Goal: Use online tool/utility: Utilize a website feature to perform a specific function

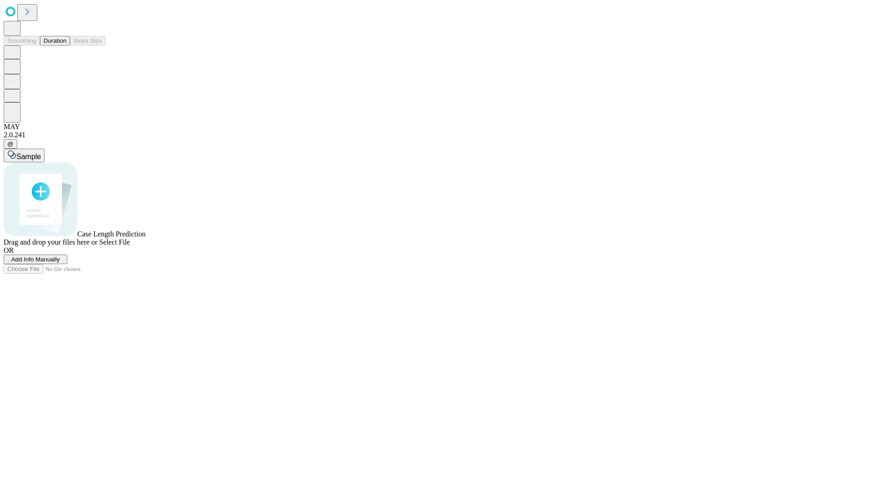
click at [66, 45] on button "Duration" at bounding box center [55, 41] width 30 height 10
click at [60, 263] on span "Add Info Manually" at bounding box center [35, 259] width 49 height 7
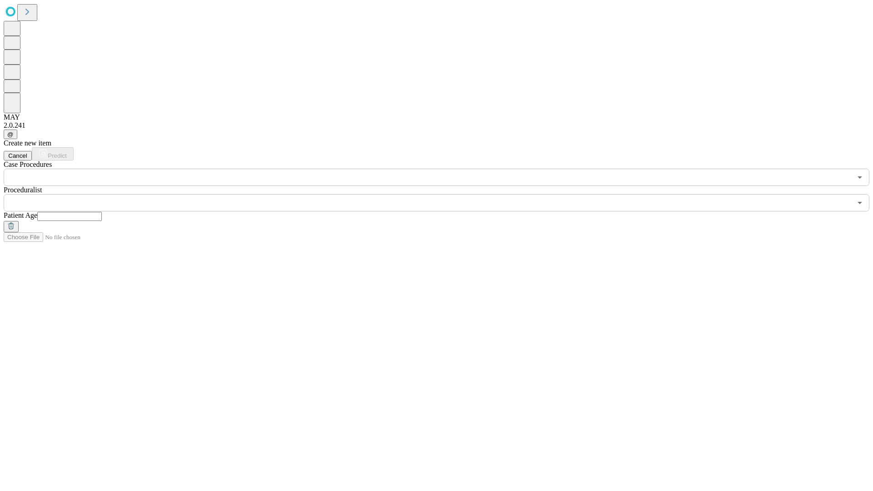
click at [102, 212] on input "text" at bounding box center [69, 216] width 65 height 9
type input "**"
click at [443, 194] on input "text" at bounding box center [428, 202] width 848 height 17
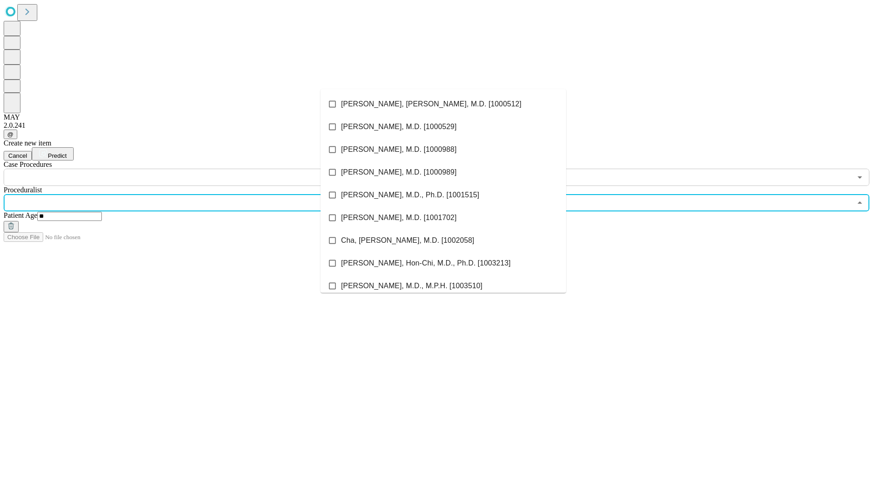
click at [443, 104] on li "[PERSON_NAME], [PERSON_NAME], M.D. [1000512]" at bounding box center [442, 104] width 245 height 23
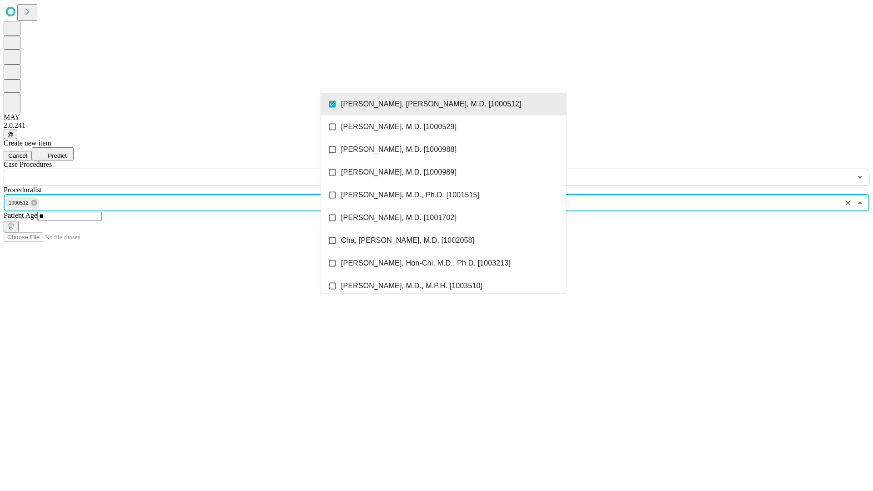
click at [191, 169] on input "text" at bounding box center [428, 177] width 848 height 17
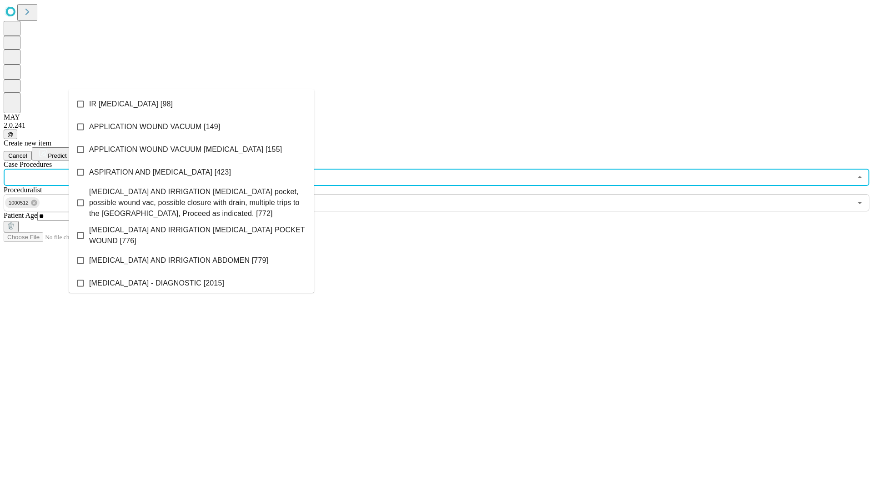
click at [191, 104] on li "IR [MEDICAL_DATA] [98]" at bounding box center [191, 104] width 245 height 23
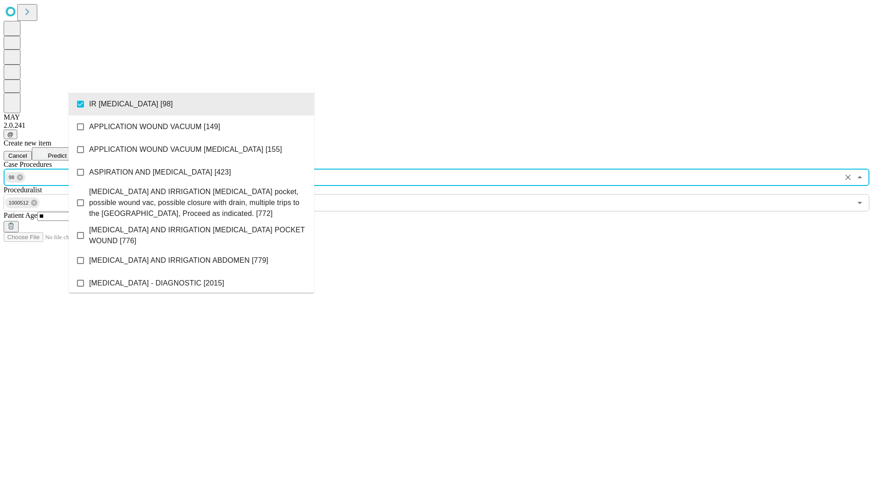
click at [66, 152] on span "Predict" at bounding box center [57, 155] width 19 height 7
